Goal: Transaction & Acquisition: Book appointment/travel/reservation

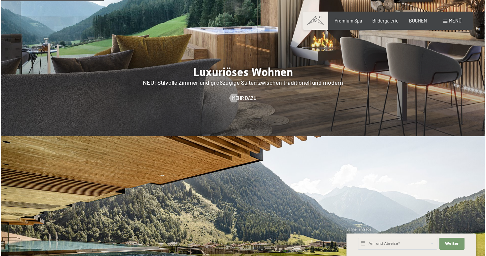
scroll to position [645, 0]
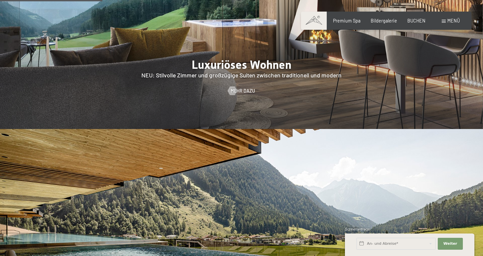
click at [453, 23] on span "Menü" at bounding box center [454, 21] width 13 height 6
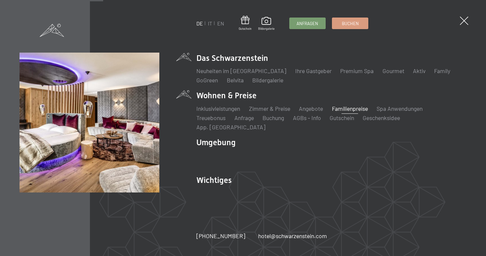
click at [350, 112] on link "Familienpreise" at bounding box center [350, 108] width 36 height 7
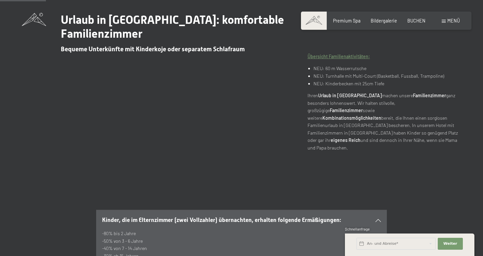
scroll to position [231, 0]
click at [452, 243] on span "Weiter" at bounding box center [451, 243] width 14 height 5
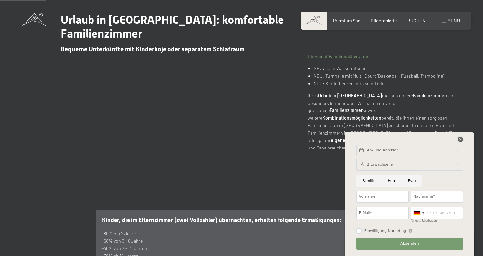
click at [459, 139] on icon at bounding box center [460, 139] width 5 height 5
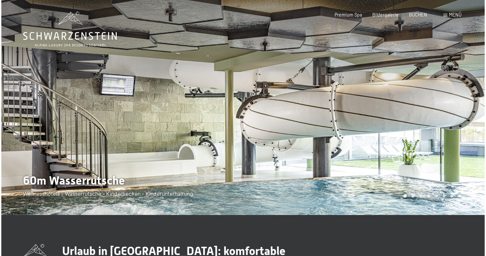
scroll to position [0, 0]
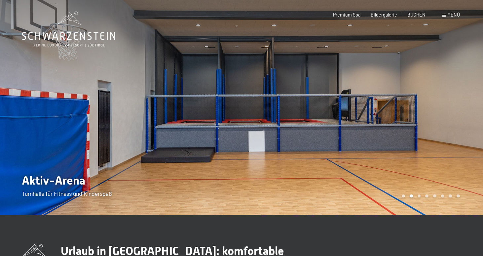
click at [451, 14] on span "Menü" at bounding box center [454, 15] width 13 height 6
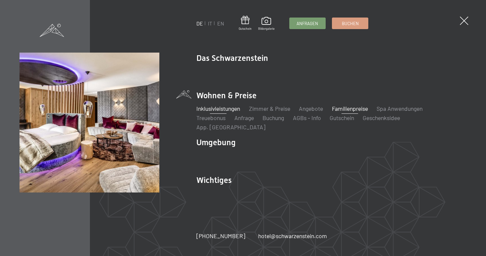
click at [220, 112] on link "Inklusivleistungen" at bounding box center [218, 108] width 44 height 7
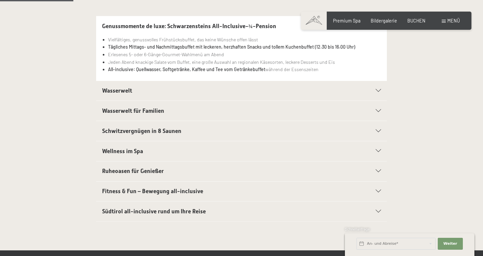
scroll to position [167, 0]
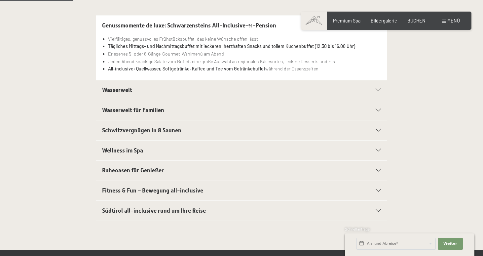
click at [224, 95] on div "Wasserwelt" at bounding box center [241, 90] width 279 height 20
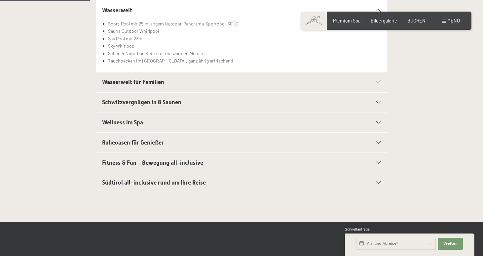
scroll to position [202, 0]
click at [419, 19] on span "BUCHEN" at bounding box center [417, 20] width 18 height 6
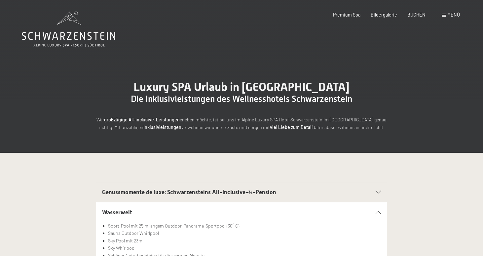
click at [451, 12] on div "Menü" at bounding box center [451, 15] width 18 height 7
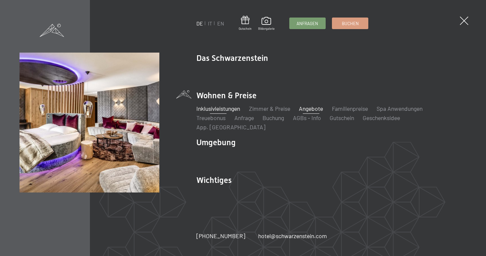
click at [311, 112] on link "Angebote" at bounding box center [311, 108] width 24 height 7
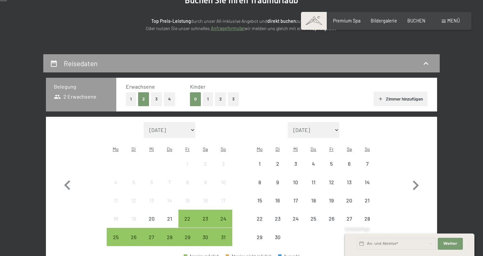
scroll to position [127, 0]
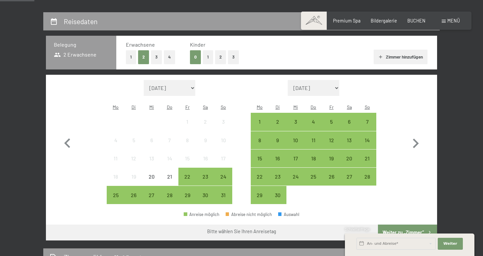
click at [219, 55] on button "2" at bounding box center [220, 57] width 11 height 14
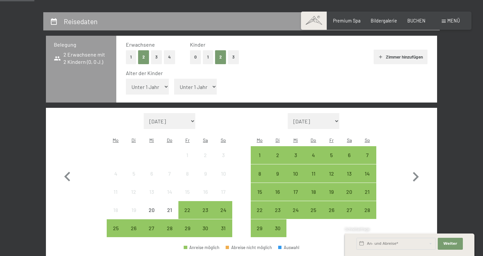
select select "14"
select select "12"
select select "2025-10-01"
select select "2025-11-01"
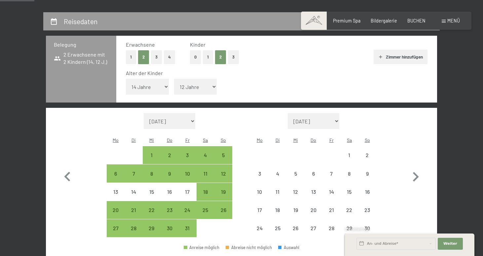
select select "2025-10-01"
select select "2025-11-01"
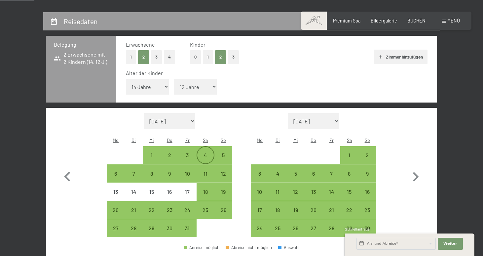
click at [202, 147] on div "4" at bounding box center [205, 155] width 17 height 17
select select "2025-10-01"
select select "2025-11-01"
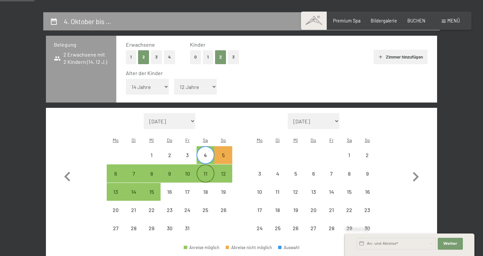
click at [204, 171] on div "11" at bounding box center [205, 179] width 17 height 17
select select "2025-10-01"
select select "2025-11-01"
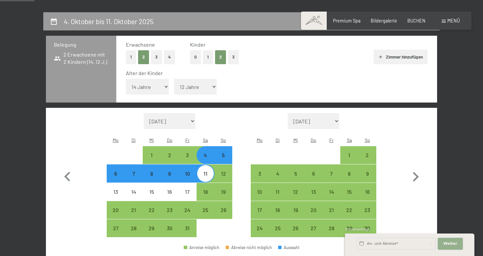
click at [453, 242] on span "Weiter" at bounding box center [451, 243] width 14 height 5
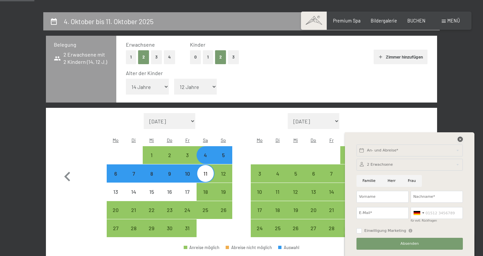
click at [459, 138] on icon at bounding box center [460, 139] width 5 height 5
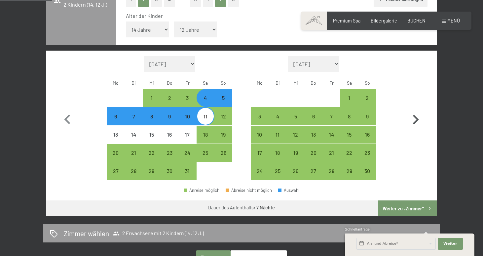
scroll to position [217, 0]
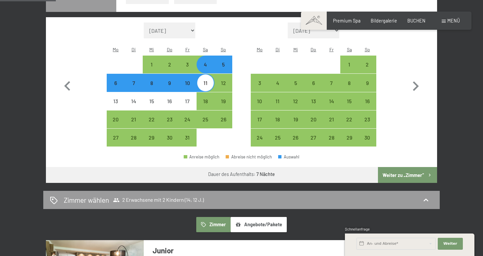
click at [405, 167] on button "Weiter zu „Zimmer“" at bounding box center [407, 175] width 59 height 16
select select "2025-10-01"
select select "2025-11-01"
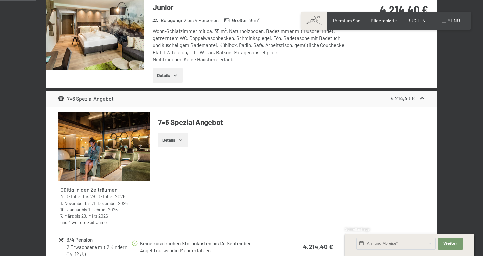
scroll to position [138, 0]
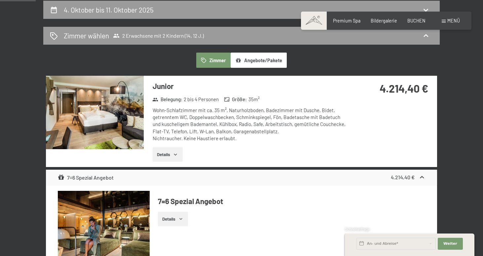
click at [168, 152] on button "Details" at bounding box center [168, 154] width 30 height 15
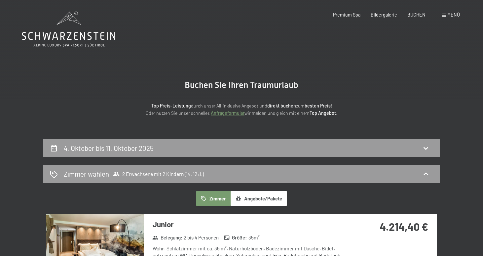
scroll to position [0, 0]
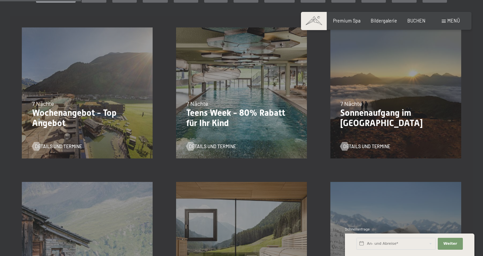
scroll to position [189, 0]
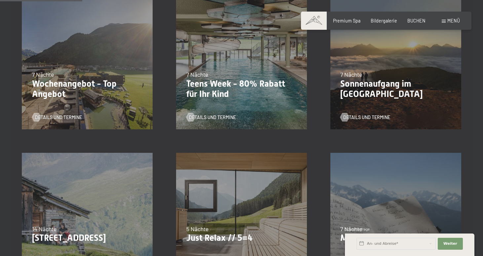
click at [235, 95] on p "Teens Week - 80% Rabatt für Ihr Kind" at bounding box center [241, 89] width 111 height 21
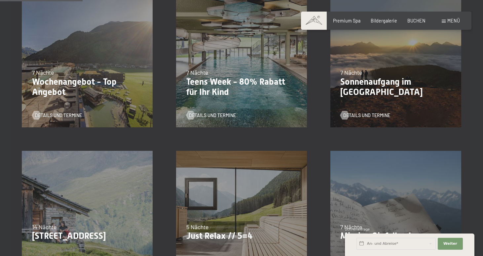
scroll to position [191, 0]
click at [220, 112] on span "Details und Termine" at bounding box center [219, 115] width 47 height 7
